Goal: Task Accomplishment & Management: Manage account settings

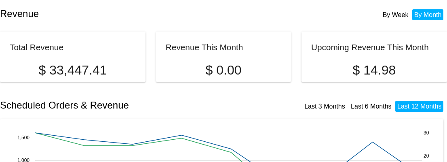
click at [232, 52] on h2 "Revenue This Month" at bounding box center [205, 46] width 78 height 9
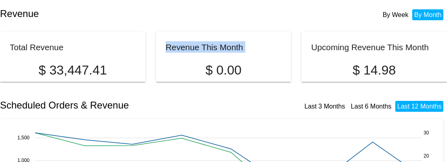
click at [232, 52] on h2 "Revenue This Month" at bounding box center [205, 46] width 78 height 9
click at [233, 52] on h2 "Revenue This Month" at bounding box center [205, 46] width 78 height 9
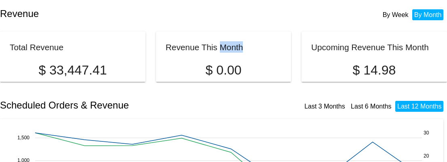
click at [233, 52] on h2 "Revenue This Month" at bounding box center [205, 46] width 78 height 9
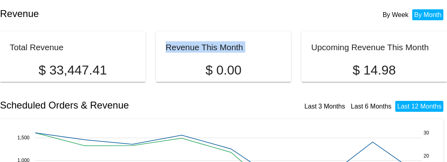
click at [233, 52] on h2 "Revenue This Month" at bounding box center [205, 46] width 78 height 9
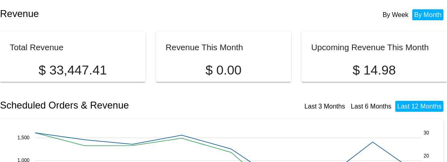
click at [365, 51] on h2 "Upcoming Revenue This Month" at bounding box center [370, 46] width 118 height 9
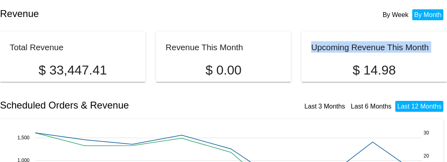
click at [365, 51] on h2 "Upcoming Revenue This Month" at bounding box center [370, 46] width 118 height 9
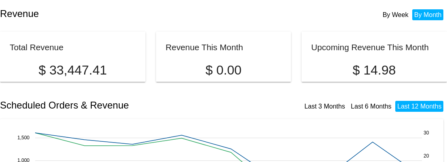
click at [258, 50] on mat-card-title "Revenue This Month" at bounding box center [224, 46] width 116 height 11
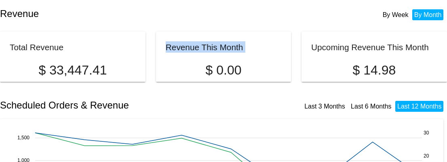
click at [258, 50] on mat-card-title "Revenue This Month" at bounding box center [224, 46] width 116 height 11
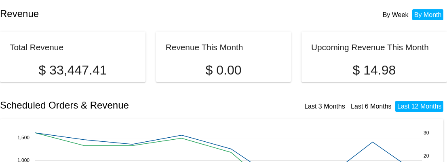
click at [238, 52] on h2 "Revenue This Month" at bounding box center [205, 46] width 78 height 9
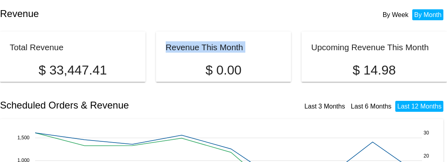
click at [238, 52] on h2 "Revenue This Month" at bounding box center [205, 46] width 78 height 9
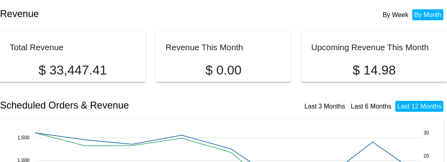
click at [370, 45] on h2 "Upcoming Revenue This Month" at bounding box center [370, 46] width 118 height 9
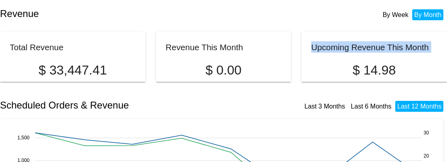
click at [370, 45] on h2 "Upcoming Revenue This Month" at bounding box center [370, 46] width 118 height 9
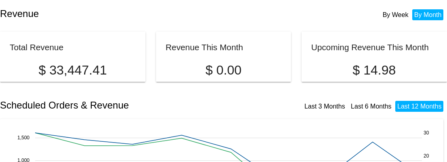
click at [307, 40] on mat-card "Upcoming Revenue This Month $ 14.98" at bounding box center [375, 57] width 146 height 50
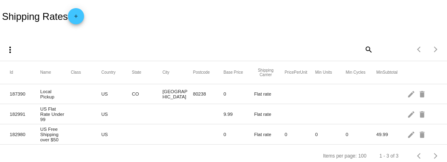
scroll to position [7, 0]
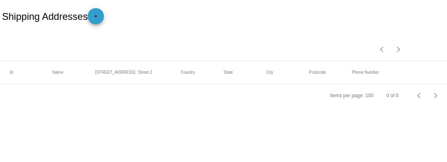
click at [91, 18] on link "add" at bounding box center [96, 16] width 16 height 16
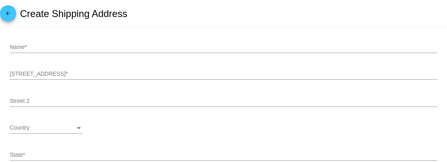
click at [3, 15] on mat-icon "arrow_back" at bounding box center [8, 16] width 10 height 10
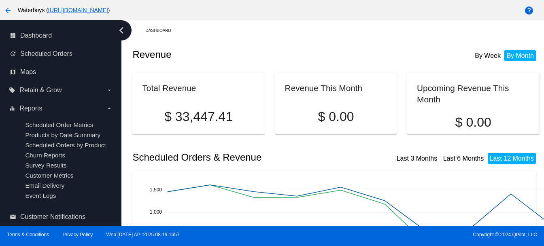
scroll to position [0, 4]
